Goal: Information Seeking & Learning: Learn about a topic

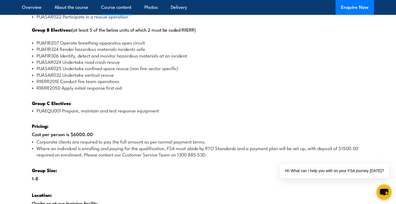
scroll to position [750, 0]
drag, startPoint x: 61, startPoint y: 41, endPoint x: 156, endPoint y: 37, distance: 94.7
click at [156, 39] on li "PUAFIR207 Operate breathing apparatus open circuit" at bounding box center [198, 42] width 332 height 6
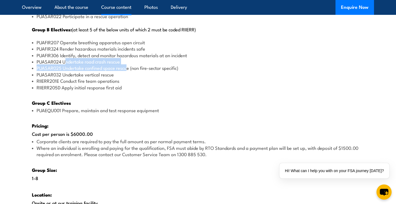
drag, startPoint x: 64, startPoint y: 61, endPoint x: 124, endPoint y: 64, distance: 59.7
click at [125, 65] on ul "PUAFIR207 Operate breathing apparatus open circuit PUAFIR324 Render hazardous m…" at bounding box center [198, 64] width 332 height 51
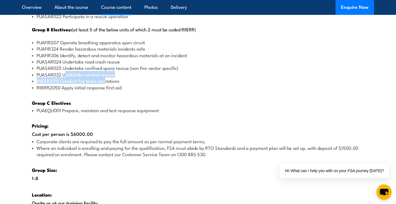
drag, startPoint x: 65, startPoint y: 74, endPoint x: 106, endPoint y: 77, distance: 40.8
click at [106, 77] on ul "PUAFIR207 Operate breathing apparatus open circuit PUAFIR324 Render hazardous m…" at bounding box center [198, 64] width 332 height 51
click at [184, 74] on li "PUASAR032 Undertake vertical rescue" at bounding box center [198, 74] width 332 height 6
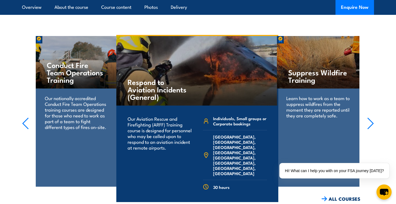
scroll to position [1456, 0]
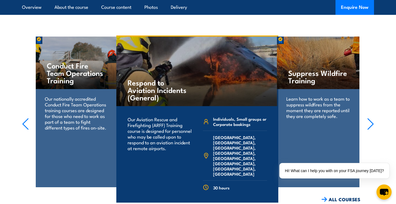
click at [370, 119] on icon "button" at bounding box center [370, 124] width 5 height 11
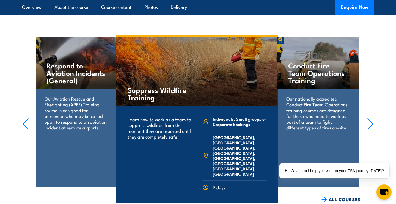
click at [370, 119] on icon "button" at bounding box center [370, 124] width 5 height 11
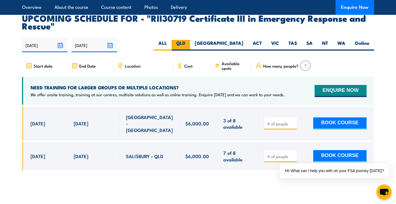
scroll to position [1283, 0]
